Goal: Task Accomplishment & Management: Complete application form

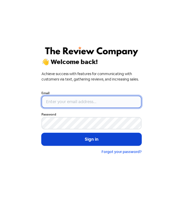
type input "[EMAIL_ADDRESS][DOMAIN_NAME]"
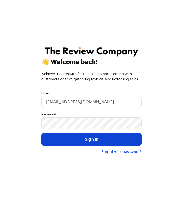
click at [86, 143] on button "Sign in" at bounding box center [91, 139] width 100 height 13
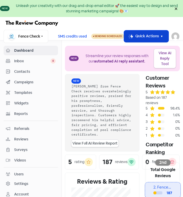
click at [161, 36] on icon "button" at bounding box center [161, 36] width 5 height 5
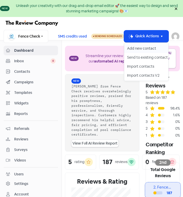
click at [148, 46] on button "Add new contact" at bounding box center [146, 48] width 44 height 9
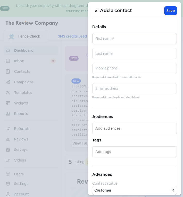
click at [139, 41] on input "text" at bounding box center [134, 38] width 84 height 11
type input "[PERSON_NAME]"
type input "Mant"
type input "0424151975"
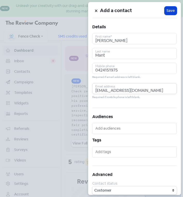
type input "[EMAIL_ADDRESS][DOMAIN_NAME]"
click at [168, 12] on span "Save" at bounding box center [170, 10] width 8 height 5
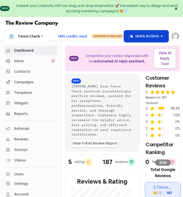
click at [157, 37] on button "Icon For Thunder-move Quick Actions" at bounding box center [146, 36] width 45 height 12
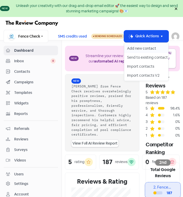
click at [143, 47] on button "Add new contact" at bounding box center [146, 48] width 44 height 9
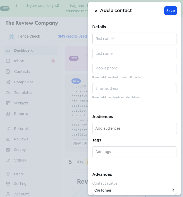
click at [132, 39] on input "text" at bounding box center [134, 38] width 84 height 11
type input "[PERSON_NAME]"
type input "Spiteri"
type input "0404009242"
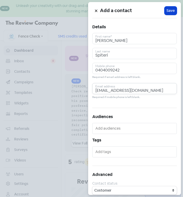
type input "[EMAIL_ADDRESS][DOMAIN_NAME]"
click at [166, 12] on span "Save" at bounding box center [170, 10] width 8 height 5
